Goal: Information Seeking & Learning: Learn about a topic

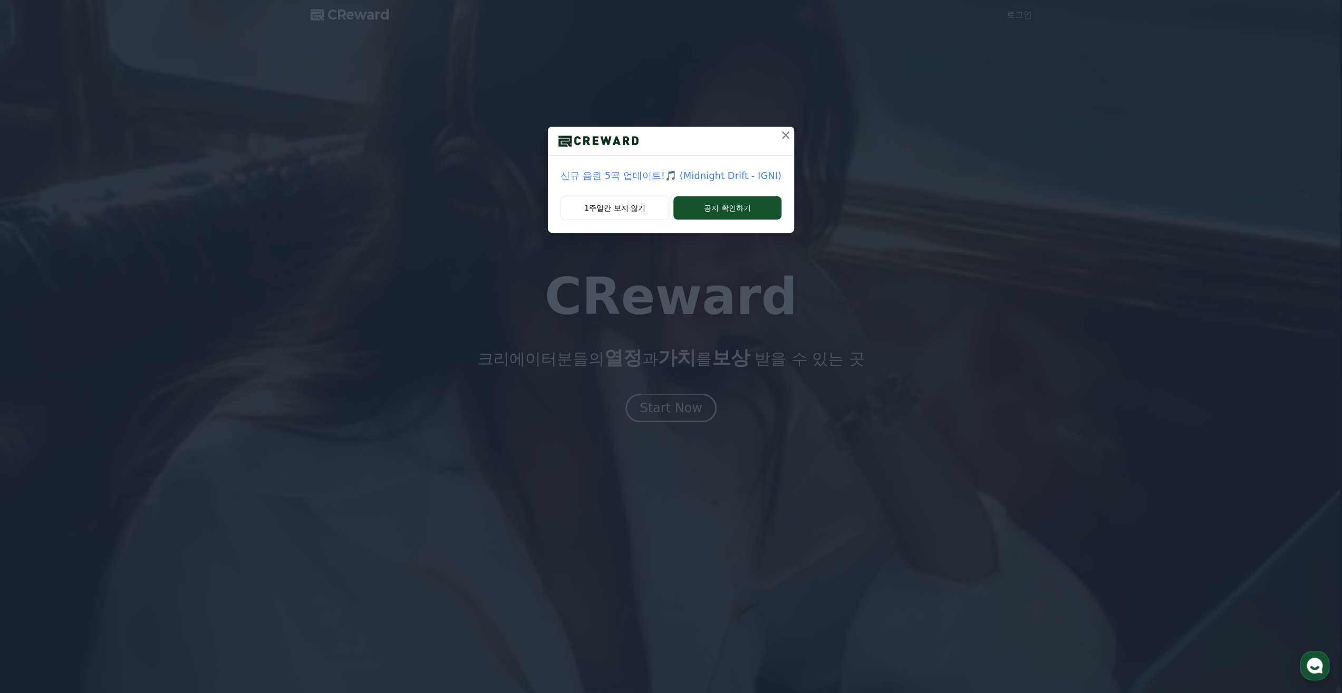
click at [787, 133] on icon at bounding box center [786, 135] width 13 height 13
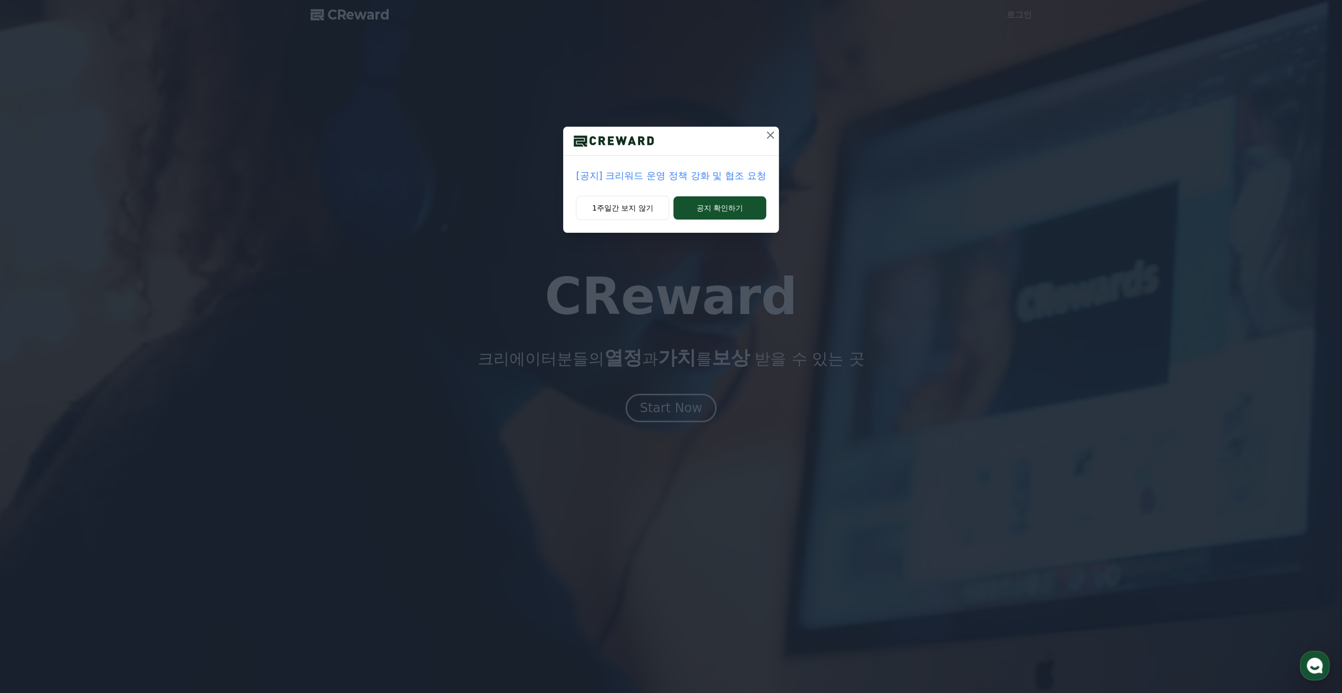
click at [751, 177] on p "[공지] 크리워드 운영 정책 강화 및 협조 요청" at bounding box center [671, 175] width 190 height 15
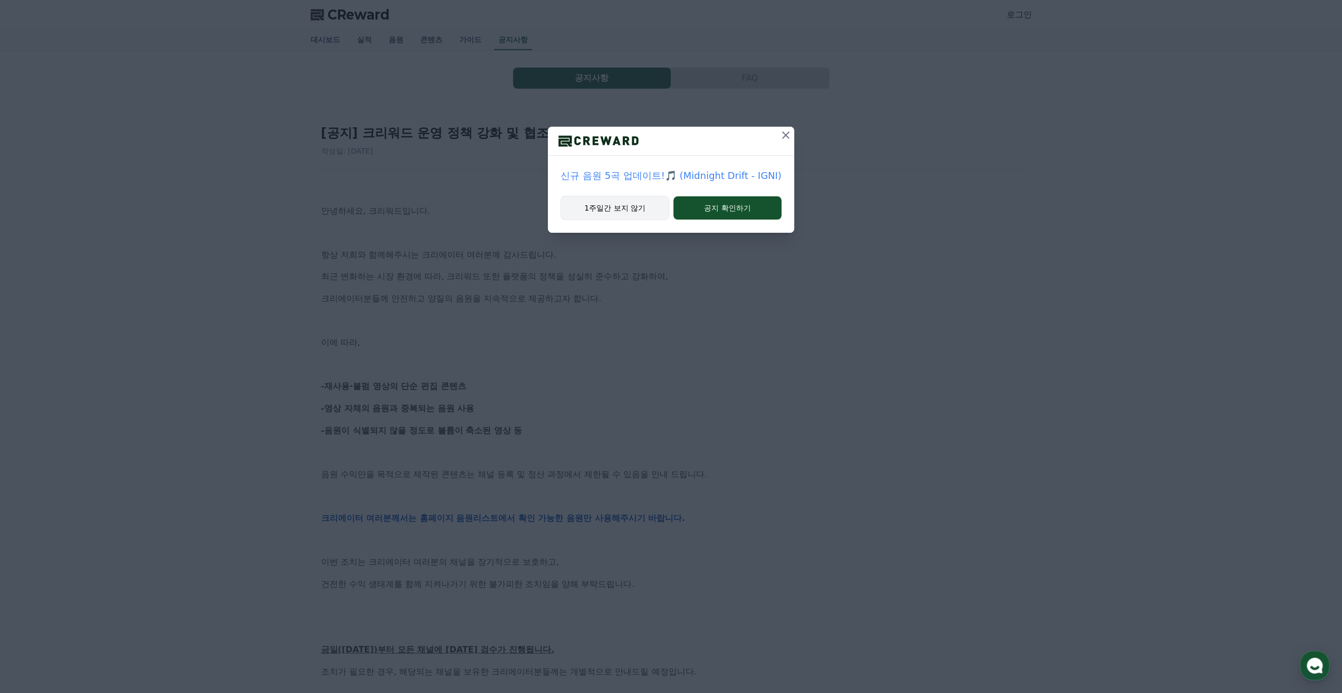
click at [589, 209] on button "1주일간 보지 않기" at bounding box center [615, 208] width 109 height 24
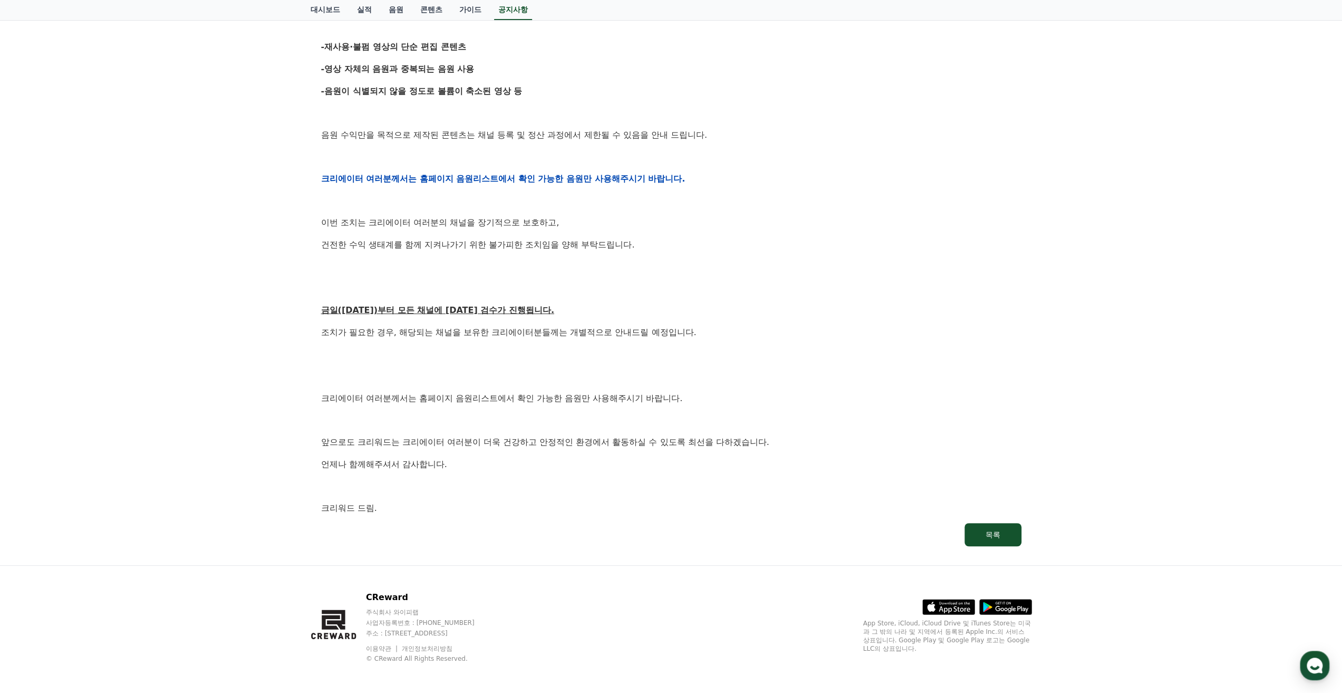
scroll to position [342, 0]
